Goal: Learn about a topic

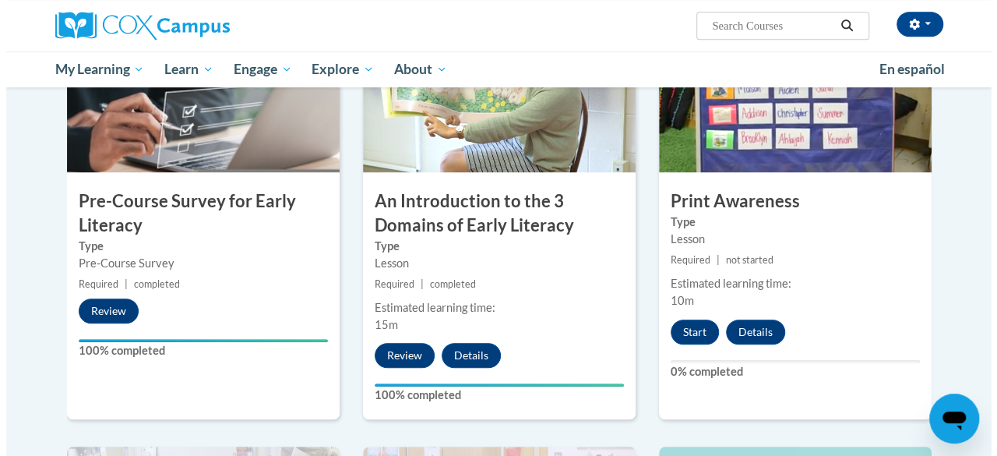
scroll to position [393, 0]
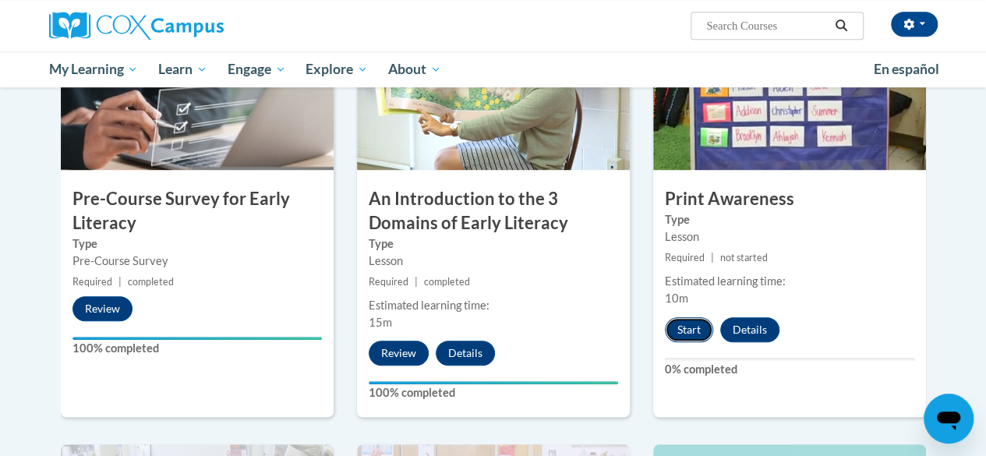
click at [684, 332] on button "Start" at bounding box center [689, 329] width 48 height 25
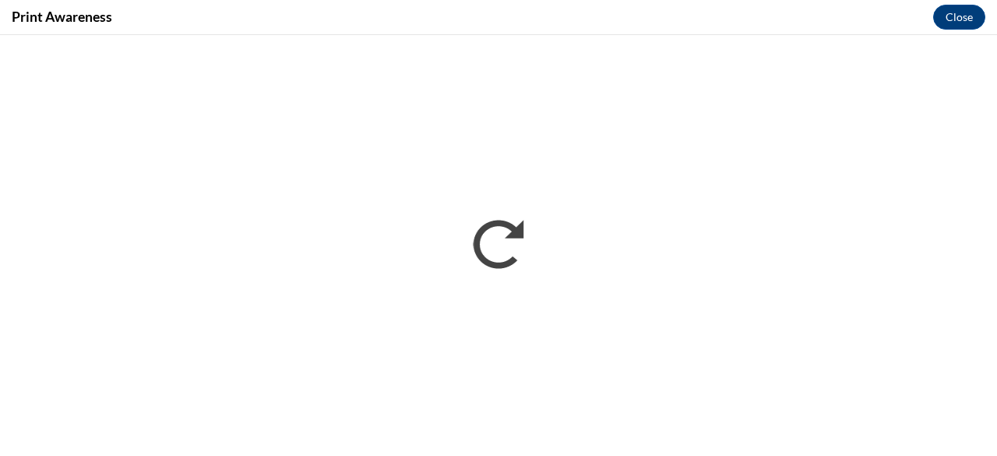
scroll to position [0, 0]
